Goal: Task Accomplishment & Management: Manage account settings

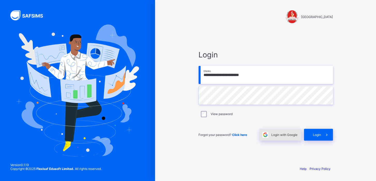
click at [277, 134] on span "Login with Google" at bounding box center [284, 135] width 26 height 4
click at [285, 135] on span "Login with Google" at bounding box center [284, 135] width 26 height 4
click at [277, 133] on span "Login with Google" at bounding box center [284, 135] width 26 height 4
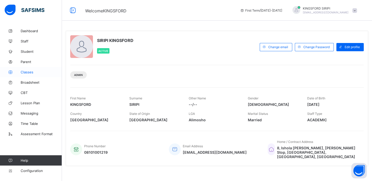
click at [28, 73] on span "Classes" at bounding box center [41, 72] width 41 height 4
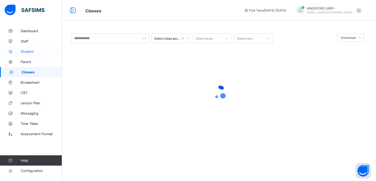
click at [29, 51] on span "Student" at bounding box center [41, 52] width 41 height 4
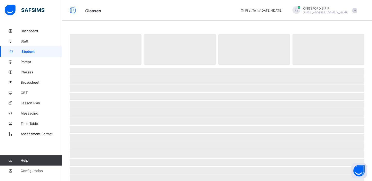
click at [29, 51] on span "Student" at bounding box center [41, 52] width 41 height 4
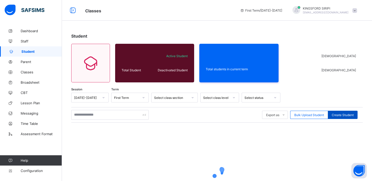
click at [349, 114] on span "Create Student" at bounding box center [343, 115] width 22 height 4
select select "**"
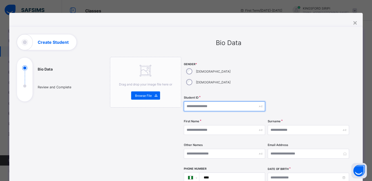
click at [201, 102] on input "text" at bounding box center [224, 107] width 81 height 10
type input "*****"
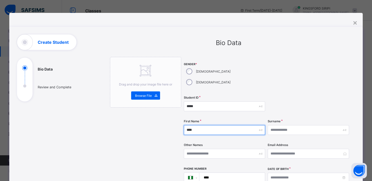
type input "****"
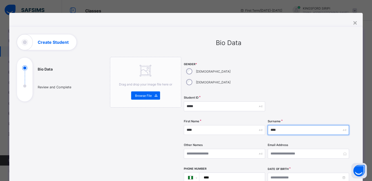
type input "****"
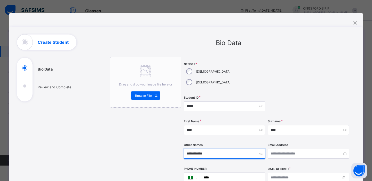
type input "**********"
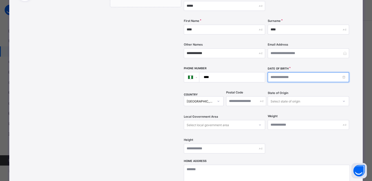
click at [330, 73] on input at bounding box center [308, 78] width 81 height 10
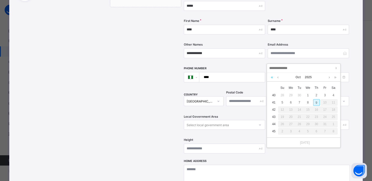
click at [271, 77] on link at bounding box center [271, 77] width 5 height 9
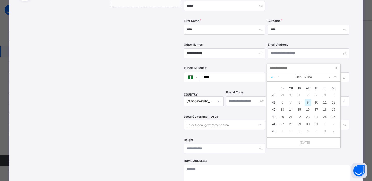
click at [271, 77] on link at bounding box center [271, 77] width 5 height 9
click at [277, 77] on link at bounding box center [278, 77] width 4 height 9
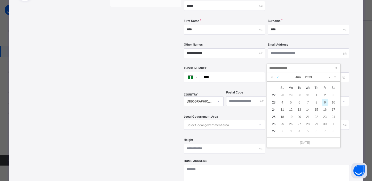
click at [277, 77] on link at bounding box center [278, 77] width 4 height 9
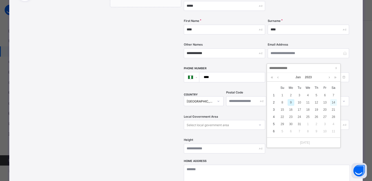
click at [333, 102] on div "14" at bounding box center [333, 102] width 7 height 7
type input "**********"
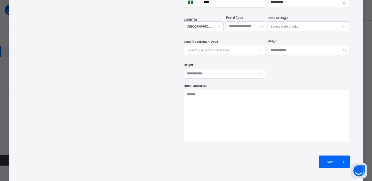
scroll to position [186, 0]
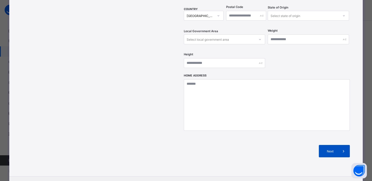
click at [329, 150] on span "Next" at bounding box center [330, 152] width 15 height 4
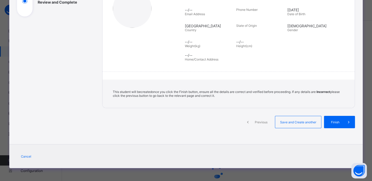
scroll to position [85, 0]
click at [334, 122] on span "Finish" at bounding box center [335, 123] width 15 height 4
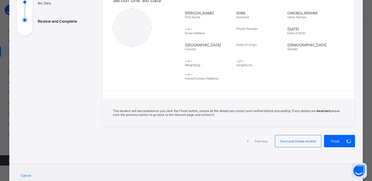
scroll to position [64, 0]
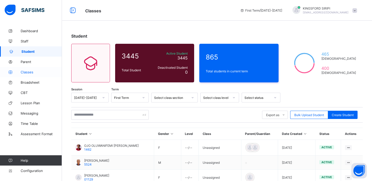
click at [26, 73] on span "Classes" at bounding box center [41, 72] width 41 height 4
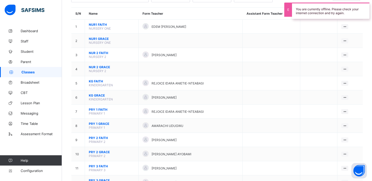
scroll to position [43, 0]
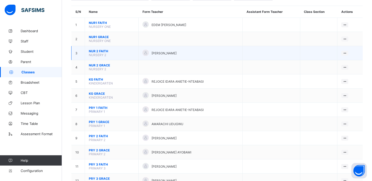
click at [100, 51] on span "NUR 2 FAITH" at bounding box center [112, 51] width 46 height 4
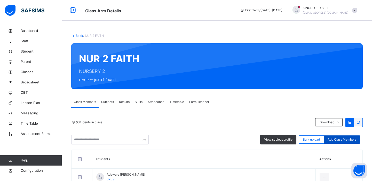
click at [349, 139] on span "Add Class Members" at bounding box center [342, 140] width 29 height 5
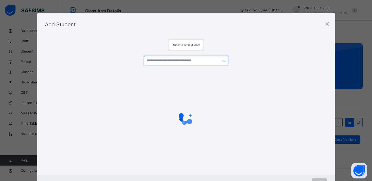
click at [191, 62] on input "text" at bounding box center [186, 60] width 85 height 9
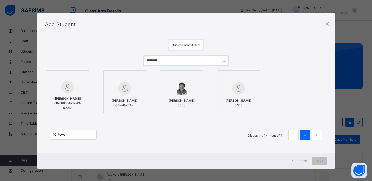
type input "*********"
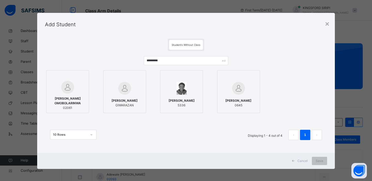
click at [68, 94] on div "[PERSON_NAME] OMOBOLARINWA 02061" at bounding box center [67, 103] width 37 height 19
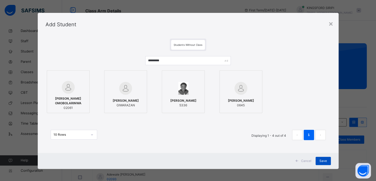
click at [321, 160] on span "Save" at bounding box center [322, 161] width 7 height 5
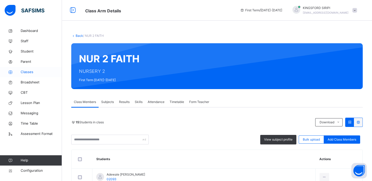
click at [27, 70] on span "Classes" at bounding box center [41, 72] width 41 height 5
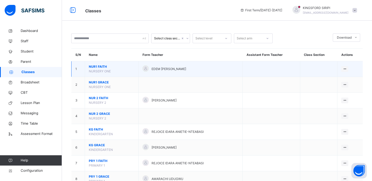
click at [95, 69] on td "NUR1 FAITH NURSERY ONE" at bounding box center [112, 69] width 54 height 16
click at [95, 67] on span "NUR1 FAITH" at bounding box center [112, 67] width 46 height 5
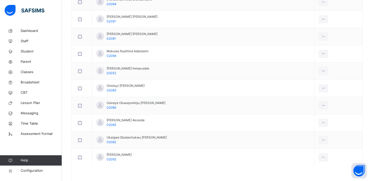
scroll to position [240, 0]
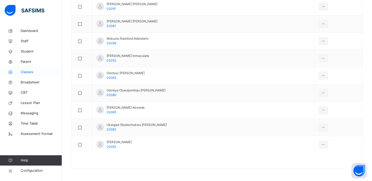
click at [25, 70] on span "Classes" at bounding box center [41, 72] width 41 height 5
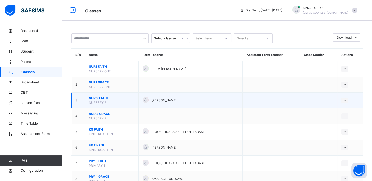
click at [99, 98] on span "NUR 2 FAITH" at bounding box center [112, 98] width 46 height 5
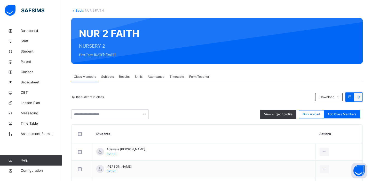
scroll to position [26, 0]
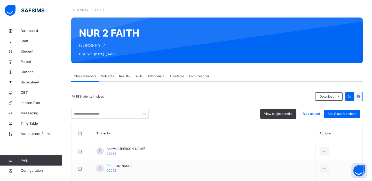
click at [77, 9] on link "Back" at bounding box center [79, 10] width 7 height 4
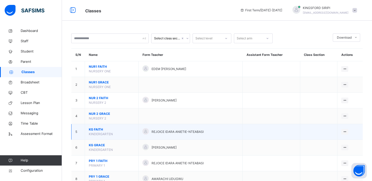
click at [98, 130] on span "KG FAITH" at bounding box center [112, 129] width 46 height 5
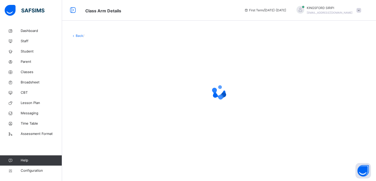
click at [79, 35] on link "Back" at bounding box center [79, 36] width 7 height 4
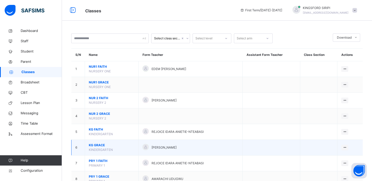
click at [97, 146] on span "KG GRACE" at bounding box center [112, 145] width 46 height 5
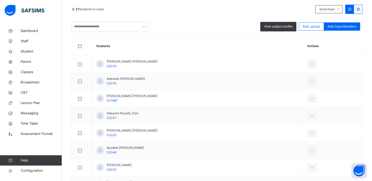
scroll to position [115, 0]
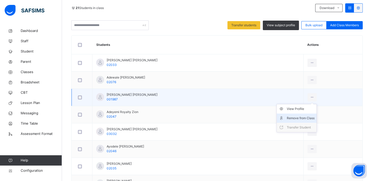
click at [298, 118] on div "Remove from Class" at bounding box center [300, 118] width 28 height 5
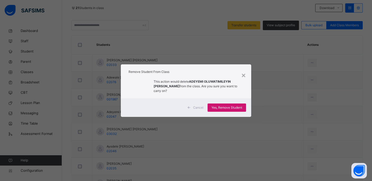
click at [219, 107] on span "Yes, Remove Student" at bounding box center [226, 108] width 31 height 5
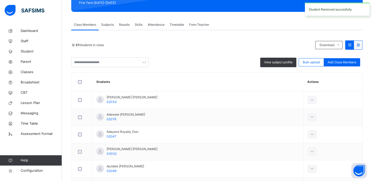
scroll to position [122, 0]
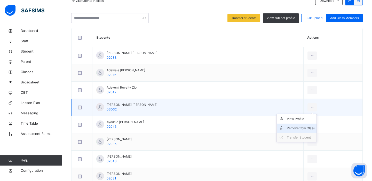
click at [302, 128] on div "Remove from Class" at bounding box center [300, 128] width 28 height 5
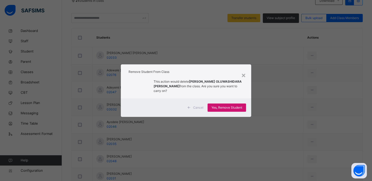
click at [223, 106] on span "Yes, Remove Student" at bounding box center [226, 108] width 31 height 5
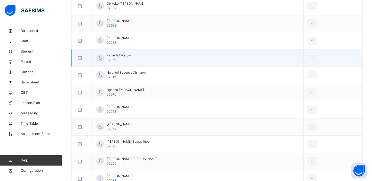
scroll to position [319, 0]
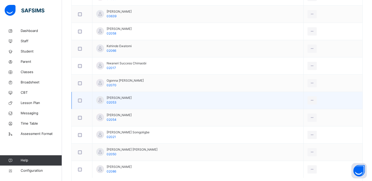
click at [80, 98] on div at bounding box center [82, 100] width 13 height 11
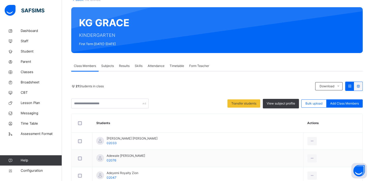
scroll to position [35, 0]
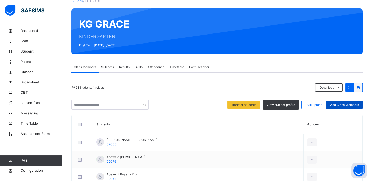
click at [349, 103] on span "Add Class Members" at bounding box center [344, 105] width 29 height 5
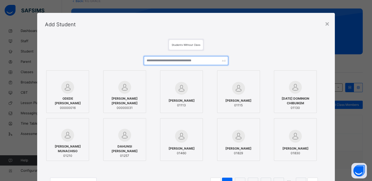
click at [162, 62] on input "text" at bounding box center [186, 60] width 85 height 9
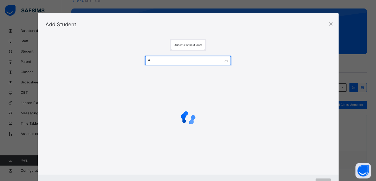
type input "*"
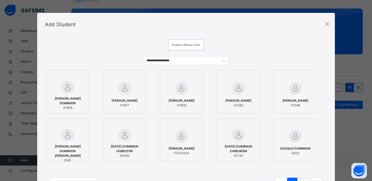
click at [71, 98] on span "[PERSON_NAME] DOMINION" at bounding box center [67, 101] width 37 height 9
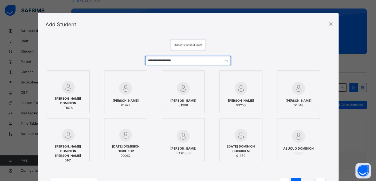
drag, startPoint x: 192, startPoint y: 61, endPoint x: 145, endPoint y: 61, distance: 47.0
click at [145, 61] on input "**********" at bounding box center [187, 60] width 85 height 9
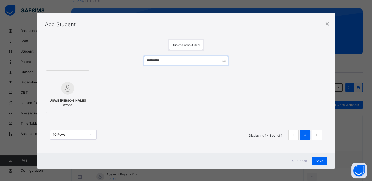
type input "**********"
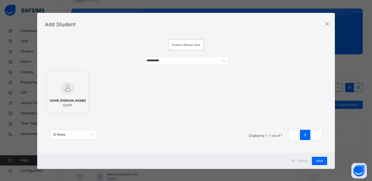
click at [61, 96] on div "UGWE [PERSON_NAME]-OGHENE 02051" at bounding box center [67, 103] width 37 height 14
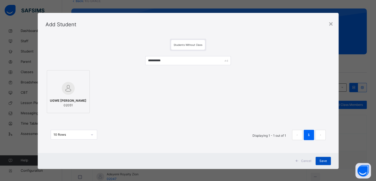
click at [320, 161] on span "Save" at bounding box center [322, 161] width 7 height 5
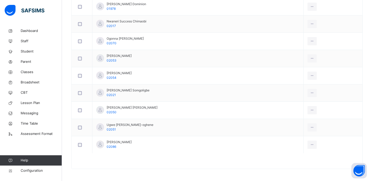
scroll to position [374, 0]
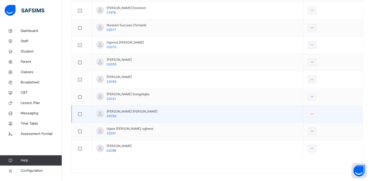
click at [82, 113] on div at bounding box center [82, 115] width 10 height 4
click at [79, 119] on td at bounding box center [82, 114] width 21 height 17
click at [80, 116] on div at bounding box center [82, 114] width 13 height 11
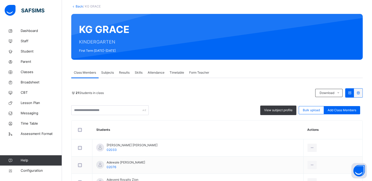
scroll to position [0, 0]
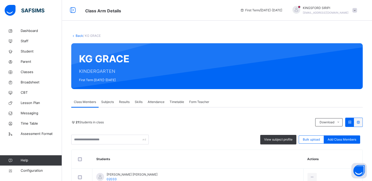
click at [194, 101] on span "Form Teacher" at bounding box center [199, 102] width 20 height 5
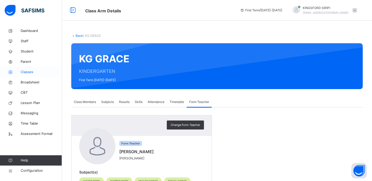
click at [30, 73] on span "Classes" at bounding box center [41, 72] width 41 height 5
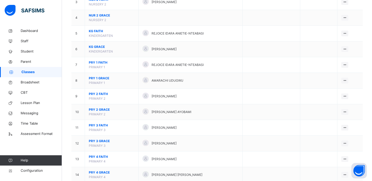
scroll to position [101, 0]
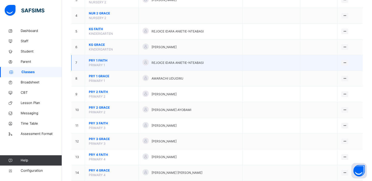
click at [99, 59] on span "PRY 1 FAITH" at bounding box center [112, 60] width 46 height 5
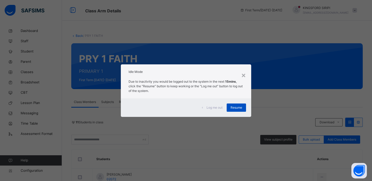
click at [233, 109] on span "Resume" at bounding box center [236, 108] width 12 height 5
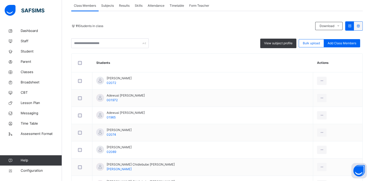
scroll to position [103, 0]
